Goal: Task Accomplishment & Management: Complete application form

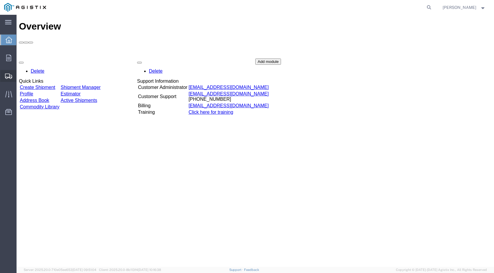
click at [0, 0] on span "Create Shipment" at bounding box center [0, 0] width 0 height 0
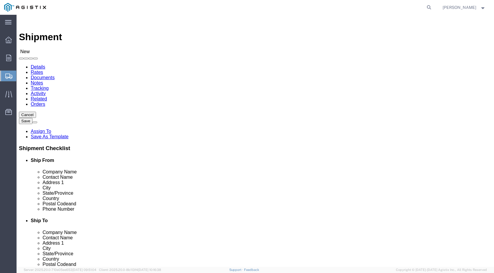
select select
click select "Select Industrial Specialty Products Inc PG&E"
select select "9596"
click select "Select Industrial Specialty Products Inc PG&E"
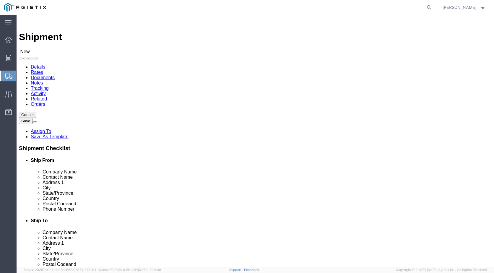
select select
select select "23082"
click select "Select All Others [GEOGRAPHIC_DATA] [GEOGRAPHIC_DATA] [GEOGRAPHIC_DATA] [GEOGRA…"
select select "MYPROFILE"
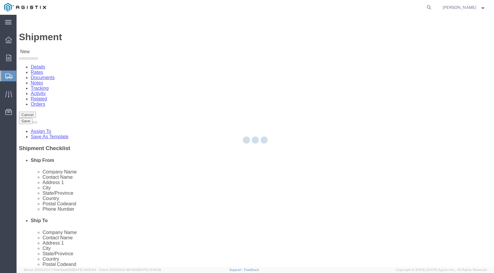
select select "CA"
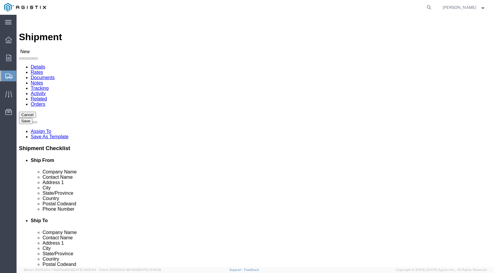
click input "text"
drag, startPoint x: 123, startPoint y: 172, endPoint x: -18, endPoint y: 172, distance: 140.7
click html "Shipment New Details Rates Documents Notes Tracking Activity Related Orders Can…"
type input "SHIPPING DEPT"
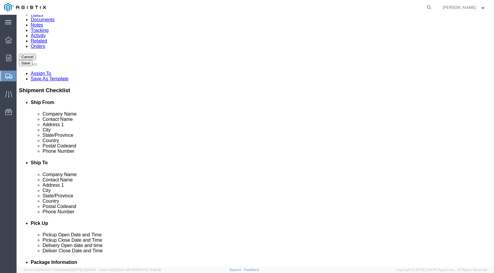
scroll to position [59, 0]
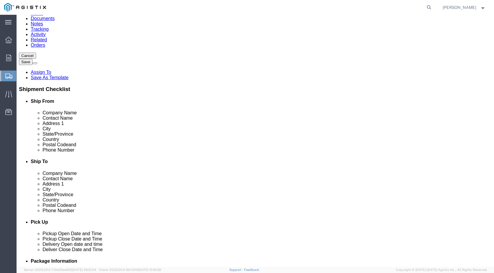
click input "text"
type input "SAN"
click p "- PACIFIC GAS & ELECTRIC COMPANY - (RECIEVING) [STREET_ADDRESS]"
select select "CA"
type input "SAN [PERSON_NAME] OBISPO"
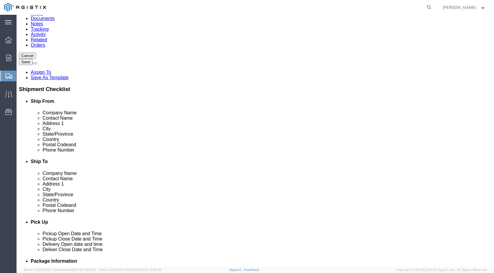
drag, startPoint x: 274, startPoint y: 110, endPoint x: 228, endPoint y: 113, distance: 46.2
click div "Contact Name"
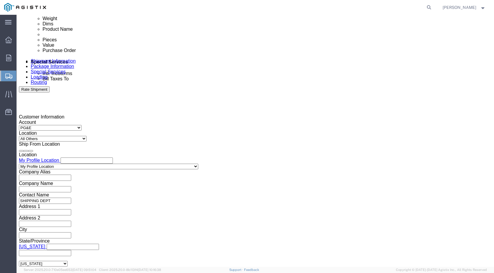
scroll to position [325, 0]
type input "RECEIVING DEPT"
click div "[DATE] 12:00 PM"
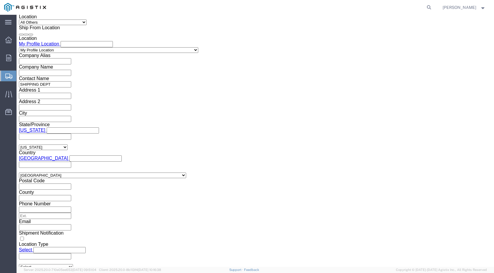
type input "12:30 PM"
click button "Apply"
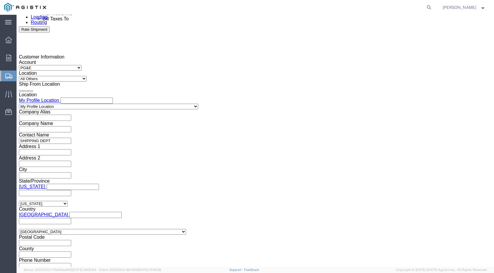
scroll to position [382, 0]
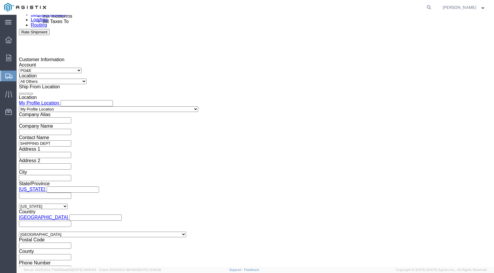
click div "[DATE] 1:00 PM"
type input "3:30 PM"
click button "Apply"
click div
click input "4:30 PM"
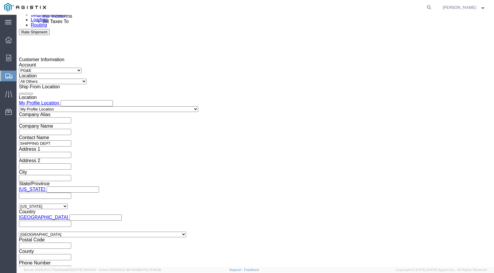
type input "8:00 AM"
click button "Apply"
click div
click input "9:00 AM"
type input "2:00 PM"
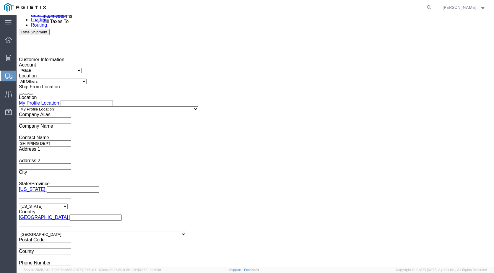
click button "Apply"
click input "text"
type input "3501413974"
click select "Select Account Type Activity ID Airline Appointment Number ASN Batch Request # …"
select select "PURCHORD"
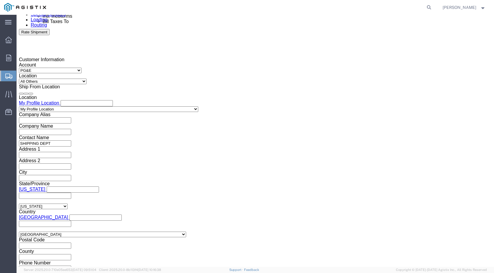
click select "Select Account Type Activity ID Airline Appointment Number ASN Batch Request # …"
click input "text"
type input "3501422308"
click select "Select Account Type Activity ID Airline Appointment Number ASN Batch Request # …"
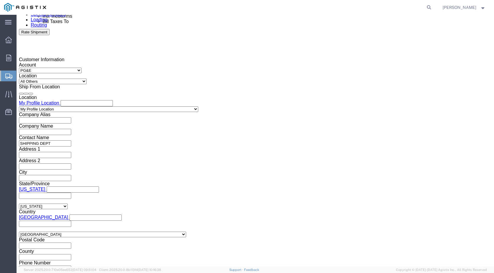
select select "PURCHORD"
click input "text"
type input "3501422053"
click button "Add reference"
click select "Select Account Type Activity ID Airline Appointment Number ASN Batch Request # …"
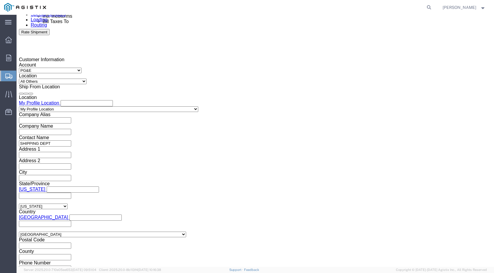
select select "PURCHORD"
click input "text"
type input "3501422487"
click button "Add reference"
click select "Select Account Type Activity ID Airline Appointment Number ASN Batch Request # …"
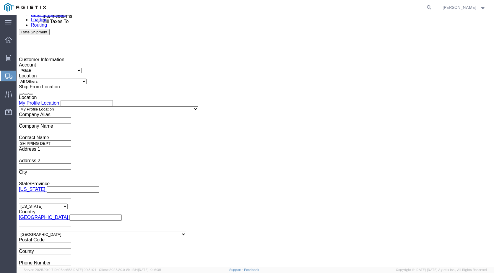
select select "PURCHORD"
click input "text"
type input "3501417107"
click div "Select Account Type Activity ID Airline Appointment Number ASN Batch Request # …"
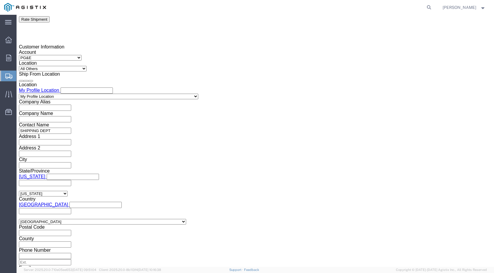
scroll to position [393, 0]
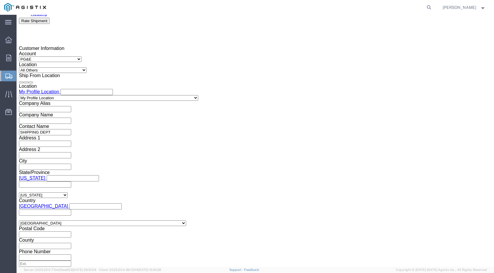
click button "Save"
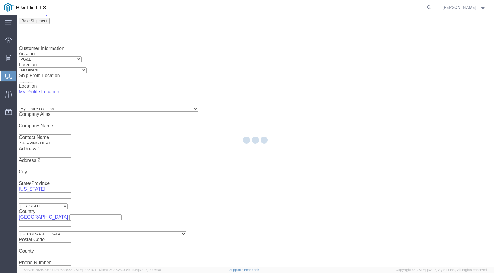
select select "21243"
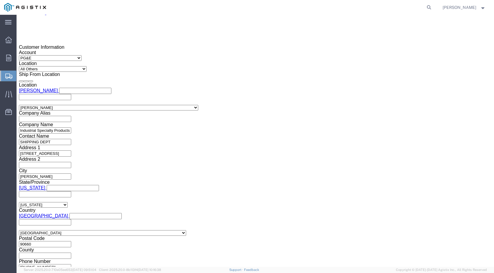
scroll to position [421, 0]
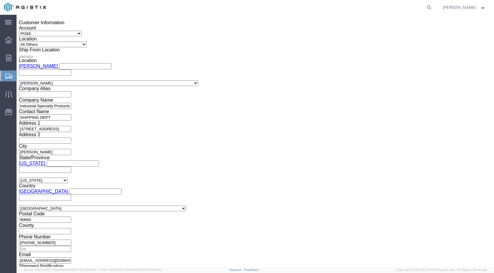
click button "Continue"
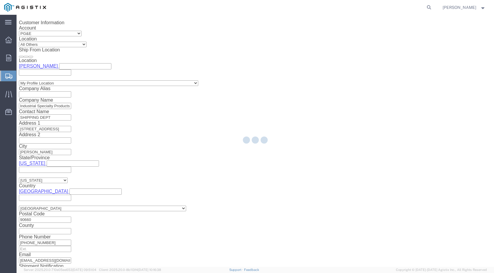
scroll to position [0, 0]
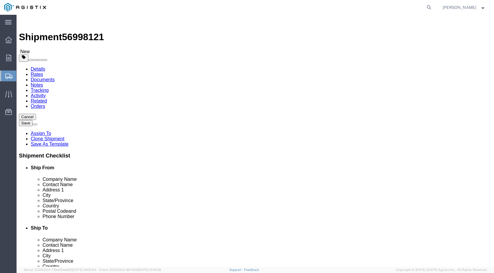
click select "Select Bulk Bundle(s) Cardboard Box(es) Carton(s) Crate(s) Drum(s) (Fiberboard)…"
select select "PSNS"
click select "Select Bulk Bundle(s) Cardboard Box(es) Carton(s) Crate(s) Drum(s) (Fiberboard)…"
click input "text"
type input "56"
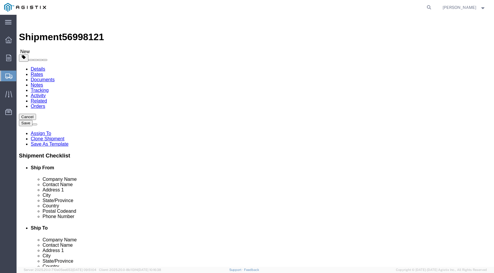
type input "46"
type input "36"
click input "0.00"
drag, startPoint x: 82, startPoint y: 152, endPoint x: 52, endPoint y: 152, distance: 30.4
click div "Weight 0.00 Select kgs lbs Ship. t°"
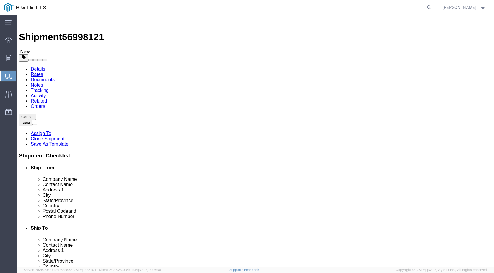
click input "0.00"
drag, startPoint x: 84, startPoint y: 153, endPoint x: 47, endPoint y: 154, distance: 36.4
click div "Weight 0.00 Select kgs lbs Ship. t°"
type input "610"
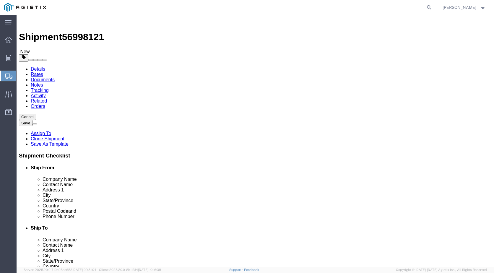
click div "1 x Pallet(s) Standard (Not Stackable) Package Type Select Bulk Bundle(s) Cardb…"
click link "Add Content"
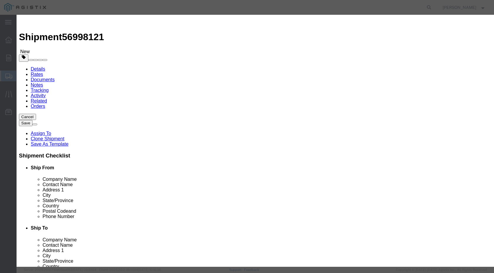
click button "Commodity library"
drag, startPoint x: 137, startPoint y: 31, endPoint x: 137, endPoint y: 36, distance: 5.0
click select "Search by Class Commodity Quantity Commodity Value Commodity Value Country Desc…"
select select "sku"
click select "Search by Class Commodity Quantity Commodity Value Commodity Value Country Desc…"
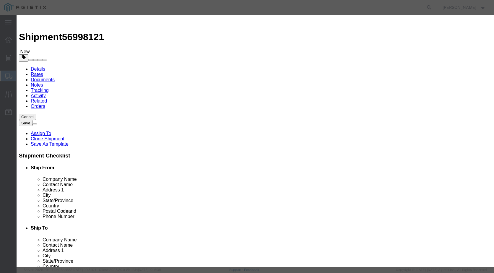
click input "text"
type input "761510"
click button "button"
click button "Select"
select select
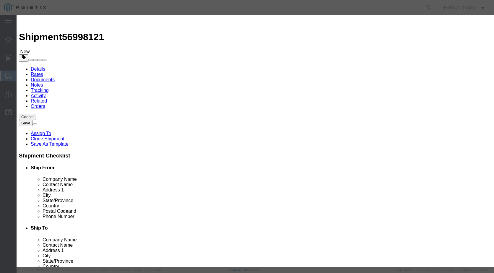
checkbox input "false"
type input "CLAMP 5-5/8"-8-1/2" HOSE SS"
type input "D761510"
click input "text"
type input "30"
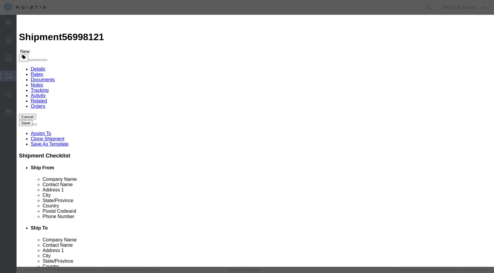
click select "Select Bag Barrels 100Board Feet Bottle Box Blister Pack Carats Can Capsule Car…"
select select "EA"
click select "Select Bag Barrels 100Board Feet Bottle Box Blister Pack Carats Can Capsule Car…"
click input "text"
type input "178.50"
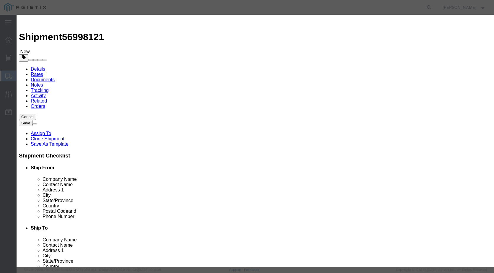
click select "Select 50 55 60 65 70 85 92.5 100 125 175 250 300 400"
select select "60"
click select "Select 50 55 60 65 70 85 92.5 100 125 175 250 300 400"
click select "Select Account Type Activity ID Airline Appointment Number ASN Batch Number Bil…"
select select "PURCHORD"
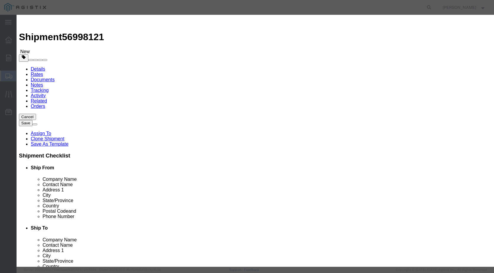
click input "text"
type input "3501413974"
click button "Save & Close"
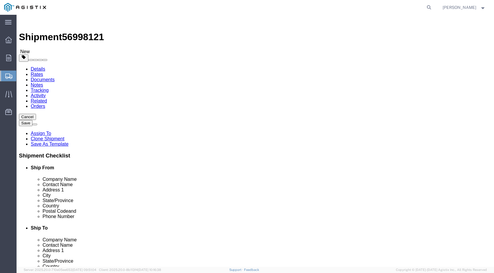
click link "Add Content"
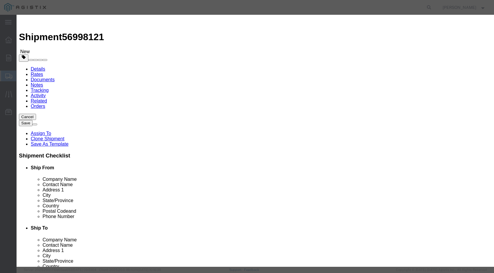
click button "Commodity library"
click select "Search by Class Commodity Quantity Commodity Value Commodity Value Country Desc…"
select select "sku"
click select "Search by Class Commodity Quantity Commodity Value Commodity Value Country Desc…"
click input "text"
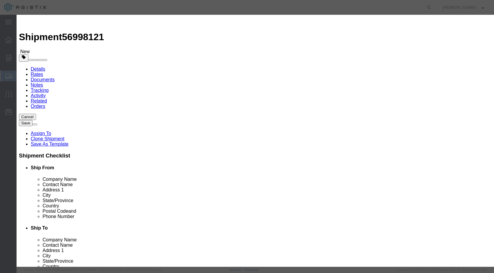
type input "752623"
click icon "button"
click button "Select"
select select
checkbox input "false"
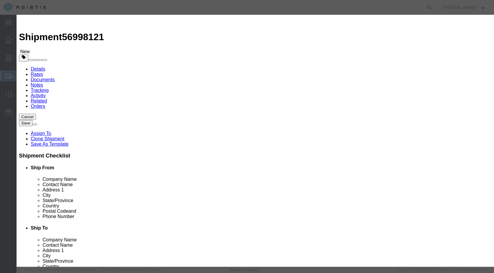
type input "TUBING 5/8"IDX5/32"W PLASTIC TYGON"
type input "D752623"
click input "text"
type input "6"
type input "700"
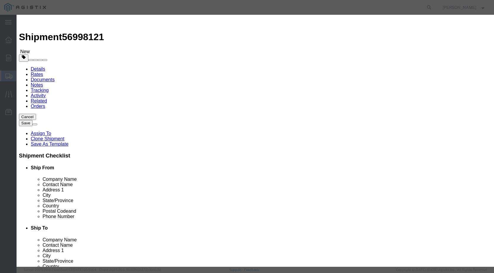
click select "Select Bag Barrels 100Board Feet Bottle Box Blister Pack Carats Can Capsule Car…"
select select "FT"
click select "Select Bag Barrels 100Board Feet Bottle Box Blister Pack Carats Can Capsule Car…"
click input "text"
type input "7"
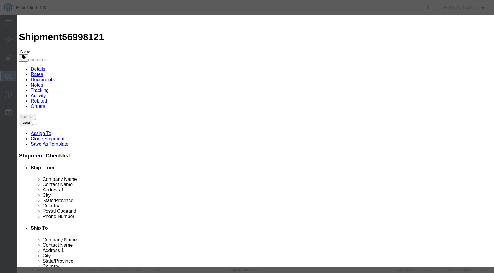
type input "6286.00"
click select "Select 50 55 60 65 70 85 92.5 100 125 175 250 300 400"
select select "60"
click select "Select 50 55 60 65 70 85 92.5 100 125 175 250 300 400"
click select "Select Account Type Activity ID Airline Appointment Number ASN Batch Number Bil…"
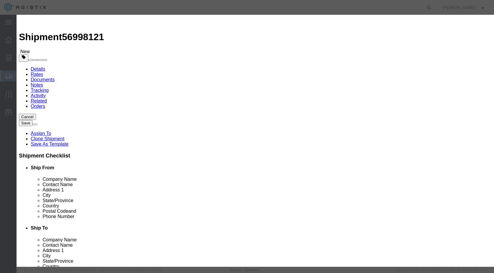
select select "PURCHORD"
click input "text"
type input "3501413974"
click button "Save & Close"
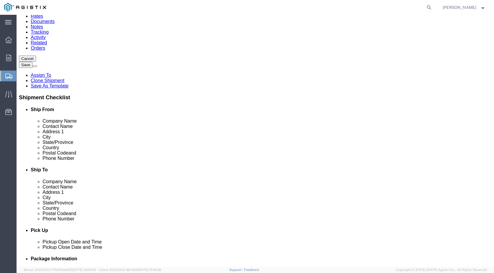
scroll to position [60, 0]
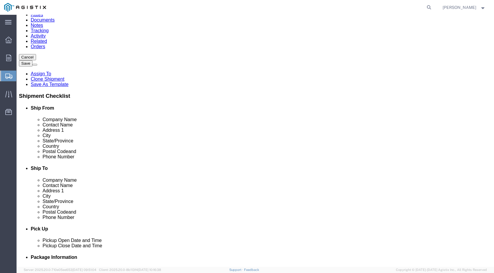
click link "Add Content"
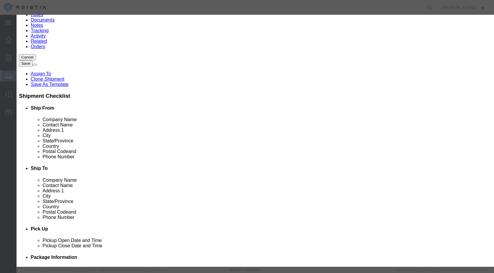
click button "Commodity library"
click select "Search by Class Commodity Quantity Commodity Value Commodity Value Country Desc…"
select select "sku"
click select "Search by Class Commodity Quantity Commodity Value Commodity Value Country Desc…"
click input "text"
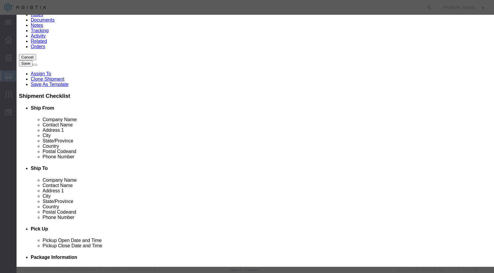
type input "780995"
click icon "button"
click button "Select"
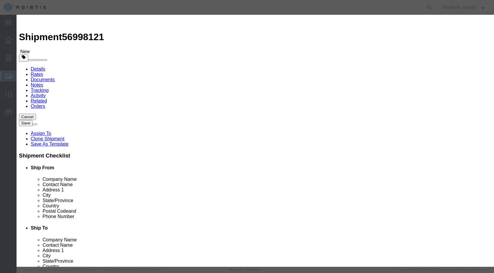
select select
checkbox input "false"
type input "REMOVER GASKET 16/OZ AEROSAL"
type input "D780995"
click div
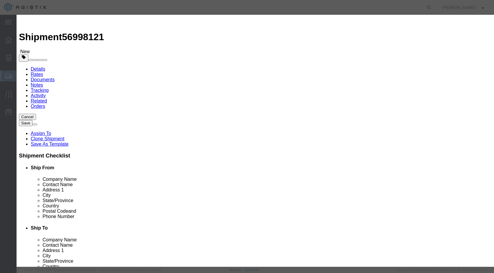
click input "text"
type input "24"
click select "Select Bag Barrels 100Board Feet Bottle Box Blister Pack Carats Can Capsule Car…"
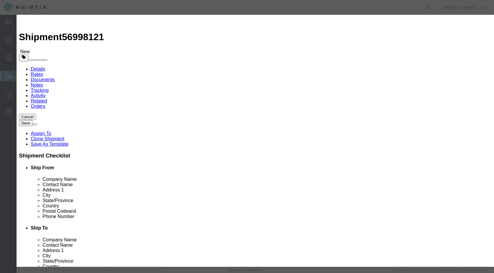
select select "CAN"
click select "Select Bag Barrels 100Board Feet Bottle Box Blister Pack Carats Can Capsule Car…"
click input "text"
type input "1"
type input "386.40"
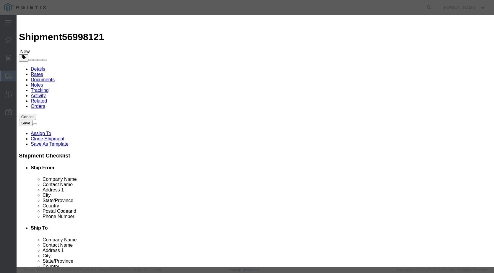
click select "Select 50 55 60 65 70 85 92.5 100 125 175 250 300 400"
select select "60"
click select "Select 50 55 60 65 70 85 92.5 100 125 175 250 300 400"
click select "Select Account Type Activity ID Airline Appointment Number ASN Batch Number Bil…"
select select "PURCHORD"
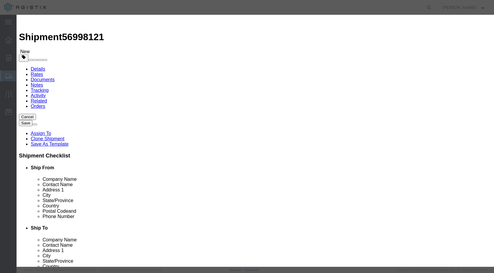
click div
click input "text"
drag, startPoint x: 378, startPoint y: 98, endPoint x: 335, endPoint y: 99, distance: 43.5
click div "GL Reference Select Account Type Activity ID Airline Appointment Number ASN Bat…"
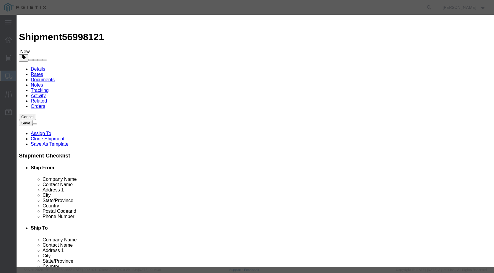
type input "3501422308"
click button "Save & Close"
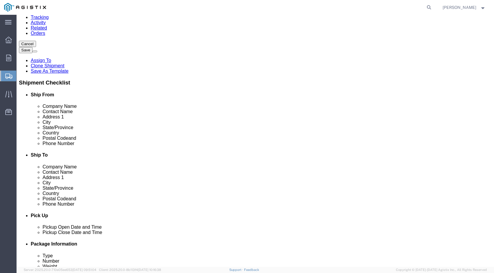
scroll to position [102, 0]
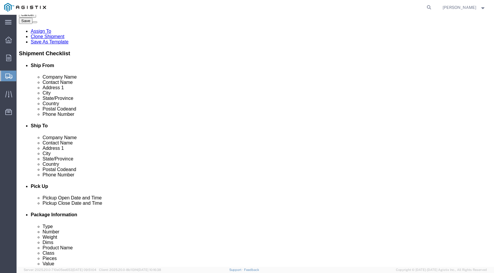
click link "Add Content"
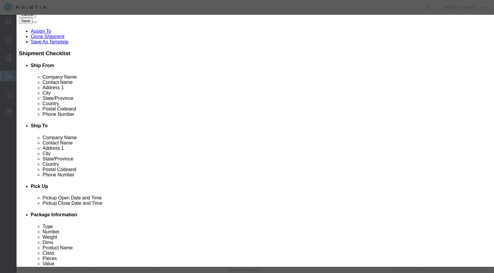
click button "Commodity library"
click select "Search by Class Commodity Quantity Commodity Value Commodity Value Country Desc…"
select select "sku"
click select "Search by Class Commodity Quantity Commodity Value Commodity Value Country Desc…"
click input "text"
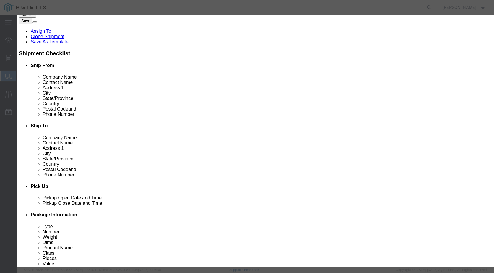
type input "768268"
click button "button"
click button "Select"
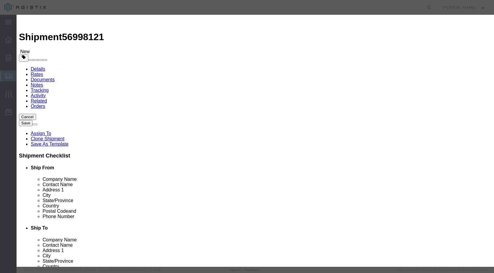
select select
checkbox input "false"
type input "PAD SCOURING 6"x9" MAROON"
type input "D768268"
click input "text"
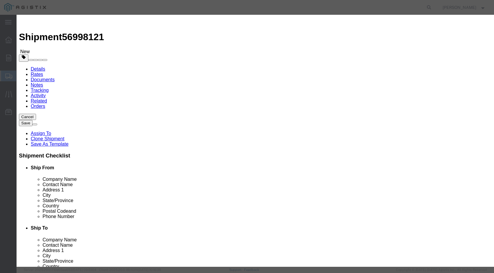
type input "20"
click select "Select Bag Barrels 100Board Feet Bottle Box Blister Pack Carats Can Capsule Car…"
select select "BOX"
click select "Select Bag Barrels 100Board Feet Bottle Box Blister Pack Carats Can Capsule Car…"
click input "text"
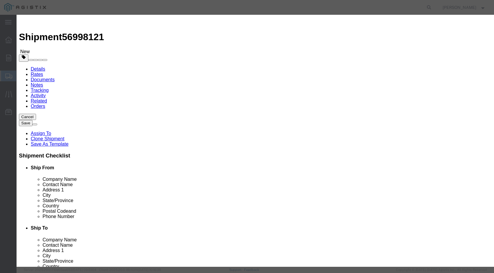
type input "556.80"
click select "Select 50 55 60 65 70 85 92.5 100 125 175 250 300 400"
select select "60"
click select "Select 50 55 60 65 70 85 92.5 100 125 175 250 300 400"
click select "Select Account Type Activity ID Airline Appointment Number ASN Batch Number Bil…"
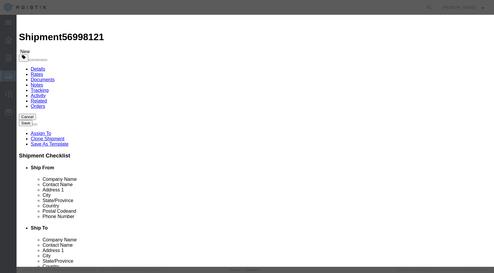
select select "PURCHORD"
click input "text"
paste input "3501422308"
type input "3501422308"
click button "Save & Close"
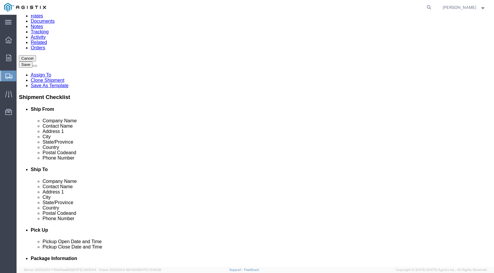
scroll to position [145, 0]
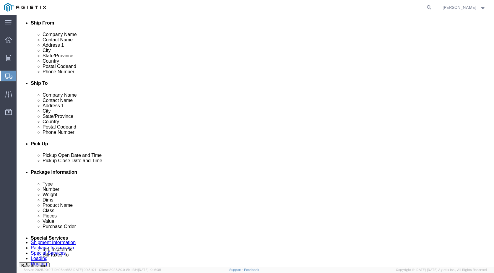
click div "1 x Pallet(s) Standard (Not Stackable) Package Type Select Bulk Bundle(s) Cardb…"
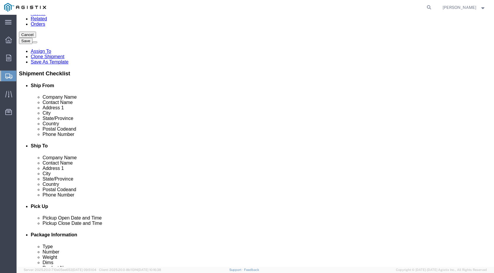
scroll to position [0, 0]
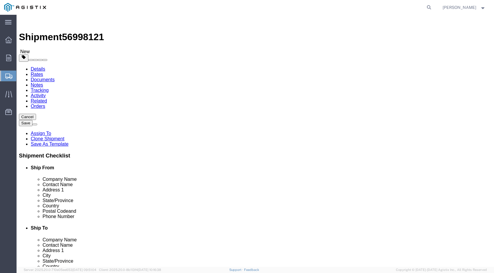
drag, startPoint x: 214, startPoint y: 88, endPoint x: 88, endPoint y: 88, distance: 125.6
click div "1 x Pallet(s) Standard (Not Stackable) Package Type Select Bulk Bundle(s) Cardb…"
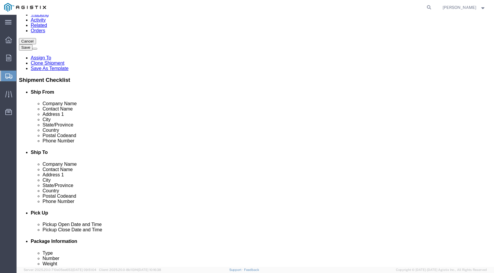
scroll to position [145, 0]
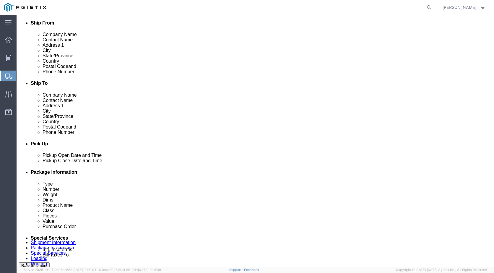
click link "Add Content"
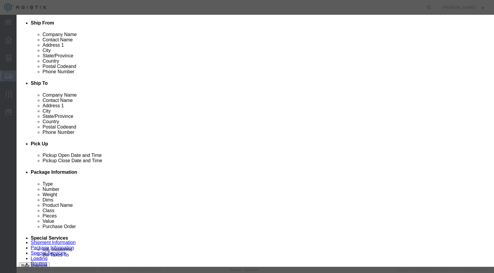
click button "Commodity library"
click select "Search by Class Commodity Quantity Commodity Value Commodity Value Country Desc…"
select select "sku"
click select "Search by Class Commodity Quantity Commodity Value Commodity Value Country Desc…"
click input "text"
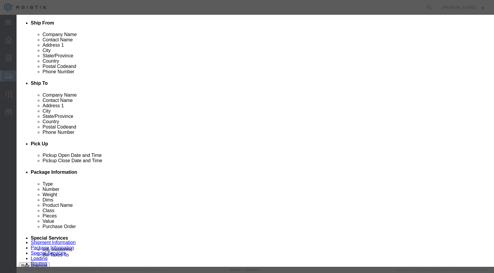
type input "969312"
click button "button"
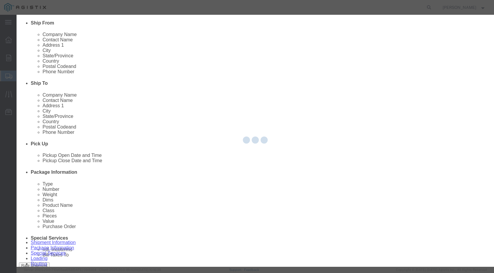
click at [247, 46] on div at bounding box center [256, 141] width 478 height 252
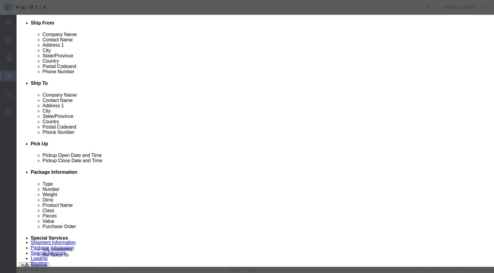
click button "Select"
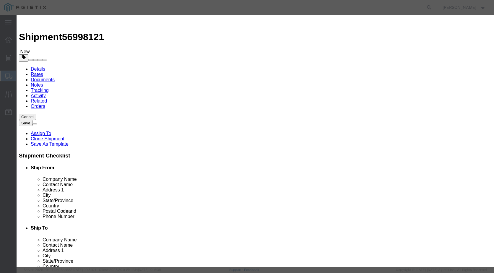
select select
checkbox input "false"
type input "ELEMENT TEMP SENSING BRONZE"
type input "D969312"
click input "text"
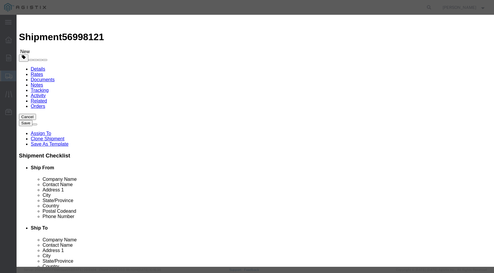
type input "12"
click select "Select Bag Barrels 100Board Feet Bottle Box Blister Pack Carats Can Capsule Car…"
select select "EA"
click select "Select Bag Barrels 100Board Feet Bottle Box Blister Pack Carats Can Capsule Car…"
click input "text"
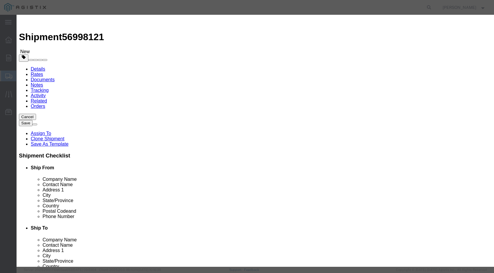
type input "12968.44"
click select "Select 50 55 60 65 70 85 92.5 100 125 175 250 300 400"
drag, startPoint x: 180, startPoint y: 77, endPoint x: 180, endPoint y: 81, distance: 3.6
click select "Select 50 55 60 65 70 85 92.5 100 125 175 250 300 400"
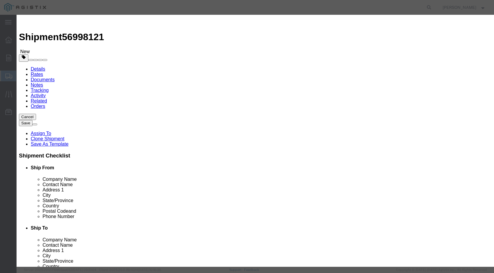
select select "60"
click select "Select 50 55 60 65 70 85 92.5 100 125 175 250 300 400"
click div "Description Commodity Category Select Country Of Origin Select [GEOGRAPHIC_DATA…"
click select "Select Account Type Activity ID Airline Appointment Number ASN Batch Number Bil…"
select select "PURCHORD"
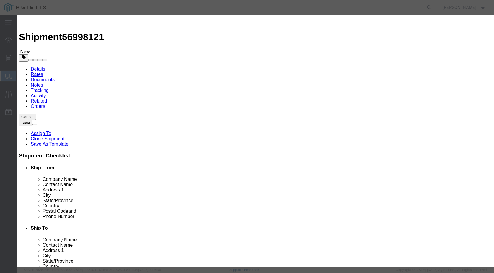
click input "text"
type input "3501422053"
click button "Save & Close"
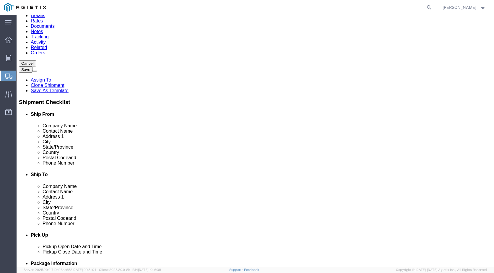
scroll to position [187, 0]
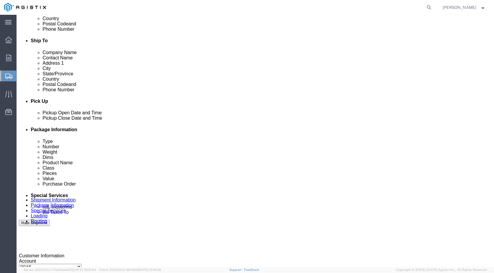
click link "Add Content"
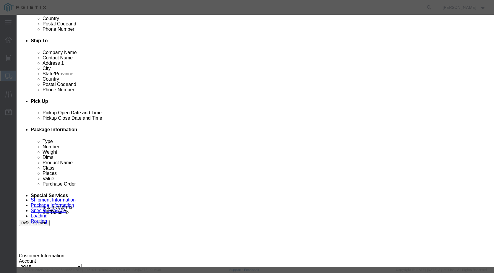
click button "Commodity library"
click select "Search by Class Commodity Quantity Commodity Value Commodity Value Country Desc…"
select select "sku"
click select "Search by Class Commodity Quantity Commodity Value Commodity Value Country Desc…"
click input "text"
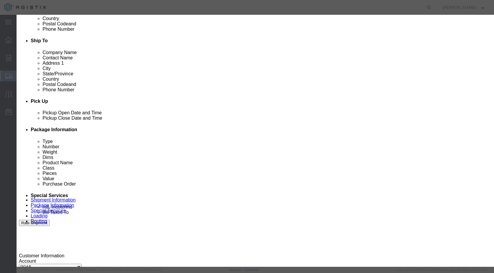
type input "783039"
click icon "button"
click button "Select"
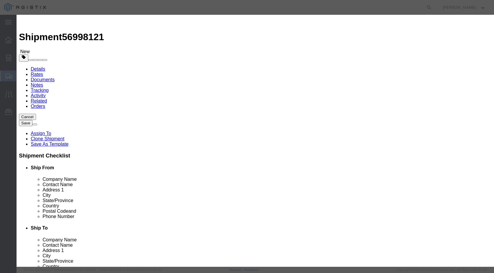
select select
checkbox input "false"
type input "DESICCANT GRADE 48 5 LB/[GEOGRAPHIC_DATA]"
type input "D783039"
click input "text"
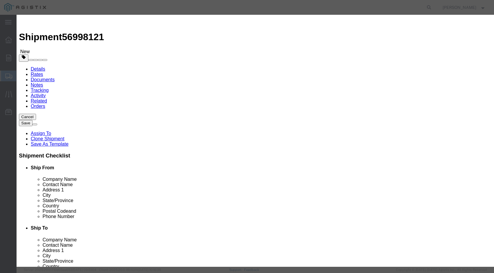
type input "6"
click select "Select Bag Barrels 100Board Feet Bottle Box Blister Pack Carats Can Capsule Car…"
select select "CO"
click select "Select Bag Barrels 100Board Feet Bottle Box Blister Pack Carats Can Capsule Car…"
click input "text"
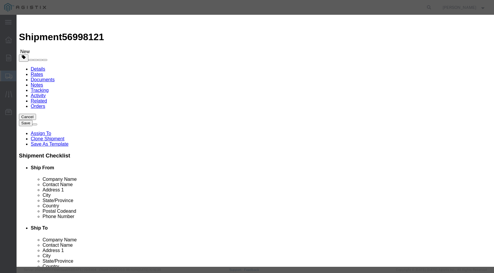
type input "687.87"
click select "Select 50 55 60 65 70 85 92.5 100 125 175 250 300 400"
select select "60"
click select "Select 50 55 60 65 70 85 92.5 100 125 175 250 300 400"
click div "Description Commodity Category Select Country Of Origin Select [GEOGRAPHIC_DATA…"
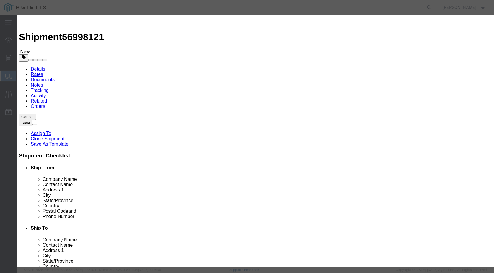
click select "Select Account Type Activity ID Airline Appointment Number ASN Batch Number Bil…"
drag, startPoint x: 358, startPoint y: 97, endPoint x: 343, endPoint y: 97, distance: 15.1
click input "text"
click select "Select Account Type Activity ID Airline Appointment Number ASN Batch Number Bil…"
select select "PURCHORD"
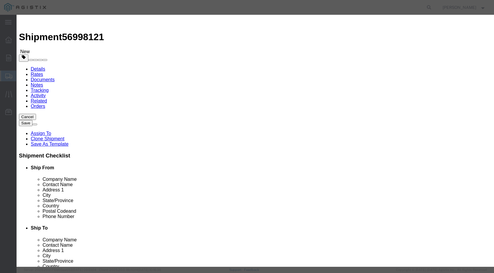
click select "Select Account Type Activity ID Airline Appointment Number ASN Batch Number Bil…"
click input "text"
type input "3501422487"
click button "Save & Close"
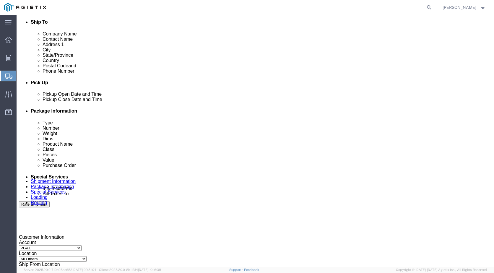
scroll to position [230, 0]
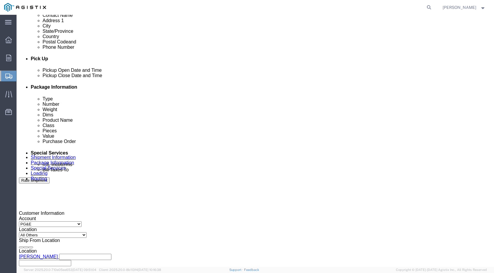
click link "Add Content"
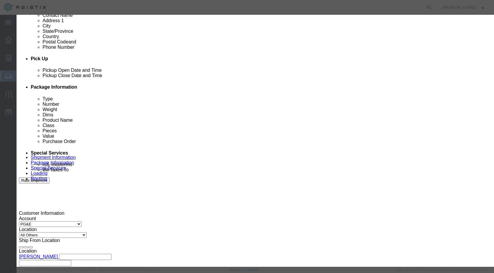
click button "Commodity library"
drag, startPoint x: 121, startPoint y: 34, endPoint x: 122, endPoint y: 37, distance: 3.3
click select "Search by Class Commodity Quantity Commodity Value Commodity Value Country Desc…"
select select "sku"
click select "Search by Class Commodity Quantity Commodity Value Commodity Value Country Desc…"
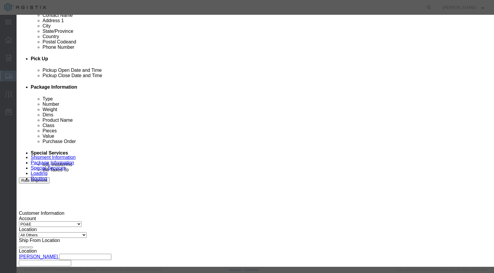
click input "text"
type input "836034"
click div "836034"
click button "button"
click button "Select"
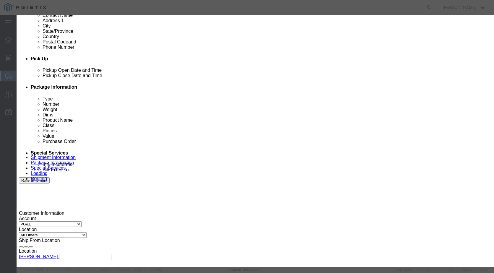
scroll to position [0, 0]
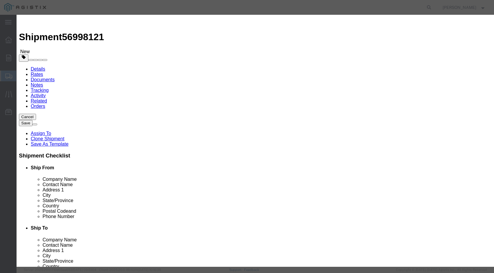
select select
checkbox input "false"
type input "FRAME SLIDING GUNPORT"
type input "D836034"
click input "text"
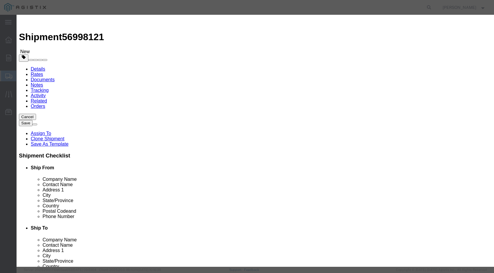
type input "6"
click select "Select Bag Barrels 100Board Feet Bottle Box Blister Pack Carats Can Capsule Car…"
select select "EA"
click select "Select Bag Barrels 100Board Feet Bottle Box Blister Pack Carats Can Capsule Car…"
click input "text"
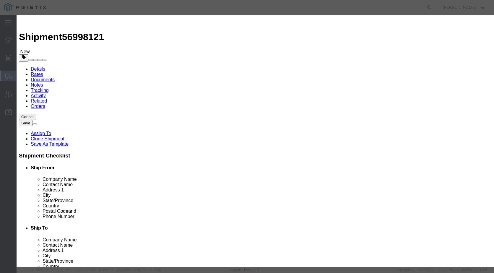
type input "3548.58"
click select "Select 50 55 60 65 70 85 92.5 100 125 175 250 300 400"
select select "60"
click select "Select 50 55 60 65 70 85 92.5 100 125 175 250 300 400"
click select "Select Account Type Activity ID Airline Appointment Number ASN Batch Number Bil…"
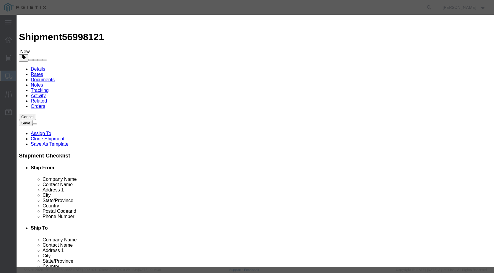
select select "PURCHORD"
click input "text"
type input "3501417107"
click div "Save & Add Another Save & Close Close"
click button "Save & Close"
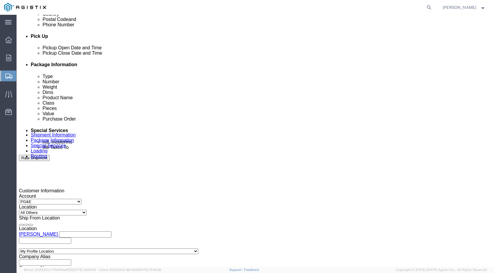
scroll to position [273, 0]
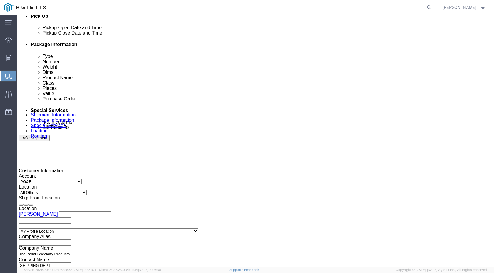
click link "Add Content"
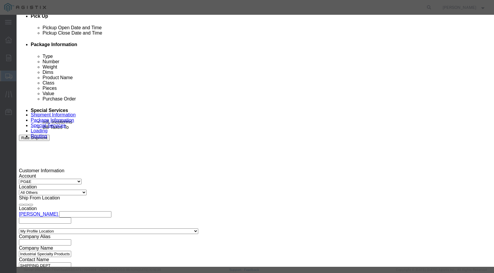
click button "Commodity library"
click select "Search by Class Commodity Quantity Commodity Value Commodity Value Country Desc…"
select select "sku"
click select "Search by Class Commodity Quantity Commodity Value Commodity Value Country Desc…"
click input "text"
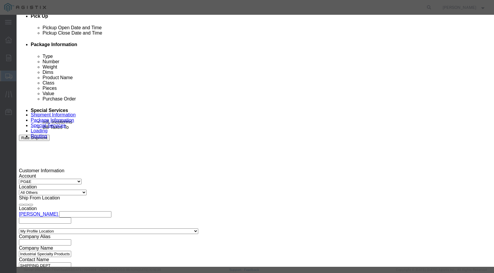
type input "836035"
click icon "button"
click button "Select"
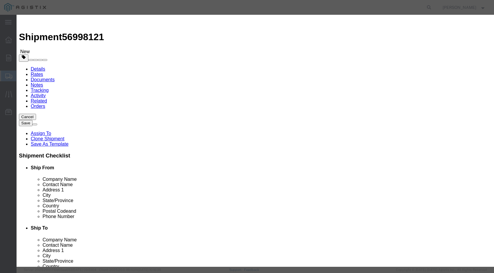
select select
checkbox input "false"
type input "SPACER 8X12 SLIDING GUNPORT"
type input "D836035"
click input "text"
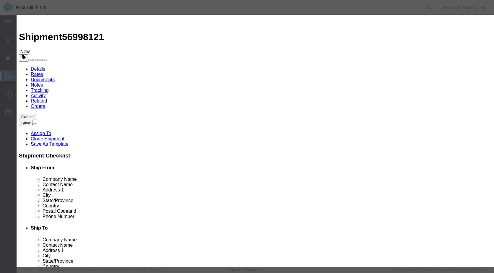
type input "6"
click select "Select Bag Barrels 100Board Feet Bottle Box Blister Pack Carats Can Capsule Car…"
select select "EA"
click select "Select Bag Barrels 100Board Feet Bottle Box Blister Pack Carats Can Capsule Car…"
click input "text"
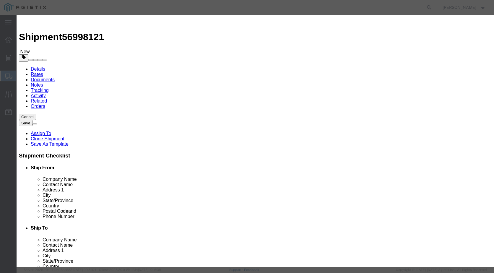
type input "2905.74"
click select "Select 50 55 60 65 70 85 92.5 100 125 175 250 300 400"
select select "60"
click select "Select 50 55 60 65 70 85 92.5 100 125 175 250 300 400"
click select "Select Account Type Activity ID Airline Appointment Number ASN Batch Number Bil…"
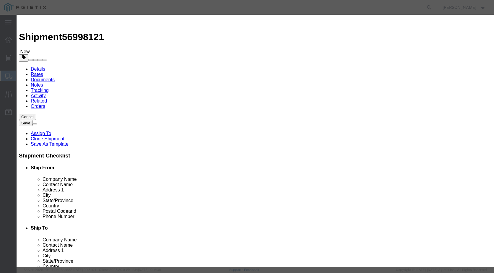
select select "PURCHORD"
click input "text"
type input "3501417107"
click button "Save & Close"
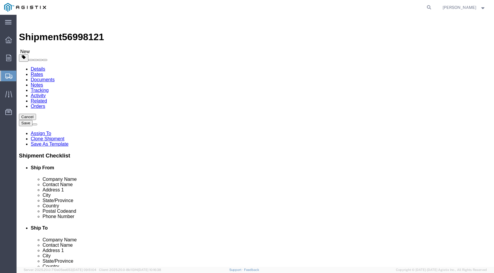
click button "Save"
click link "Special Services"
click textarea
type textarea "ALL ITEMS ON ONLY ONE PALLET"
click button "Save"
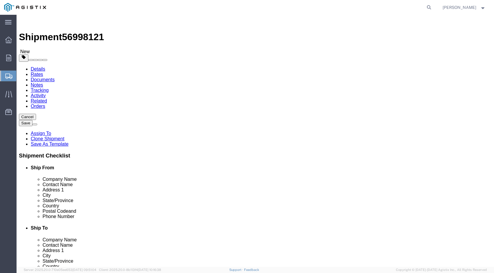
click button "Rate Shipment"
